Goal: Task Accomplishment & Management: Complete application form

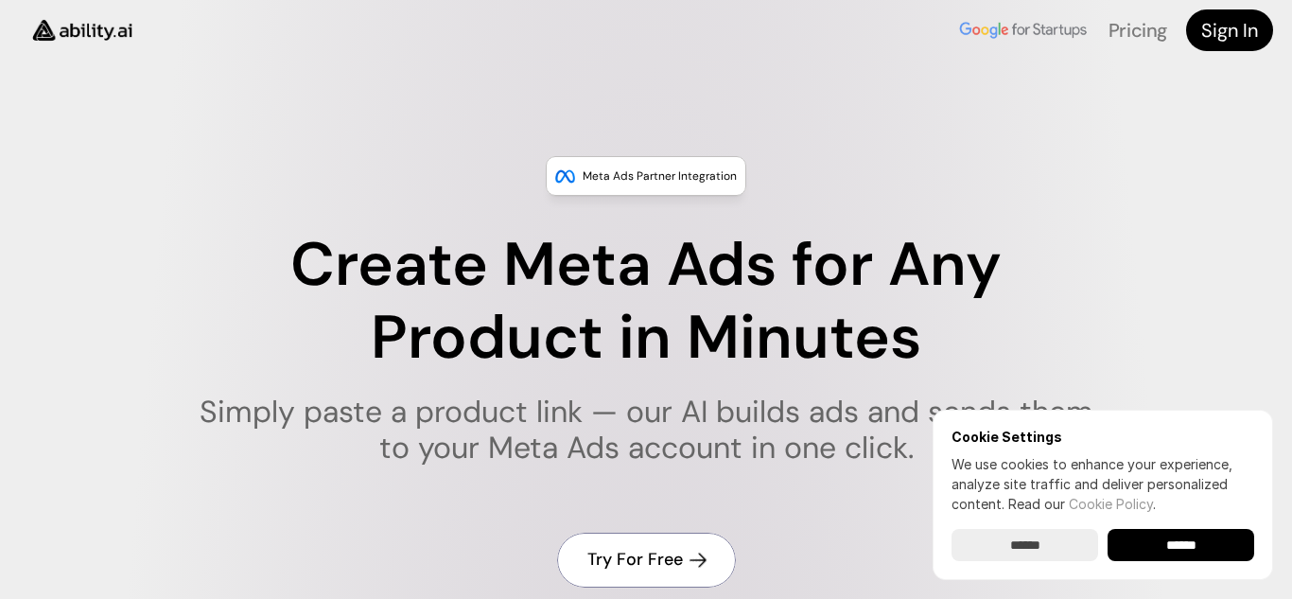
click at [675, 540] on link "Try For Free" at bounding box center [646, 560] width 179 height 54
